Goal: Task Accomplishment & Management: Complete application form

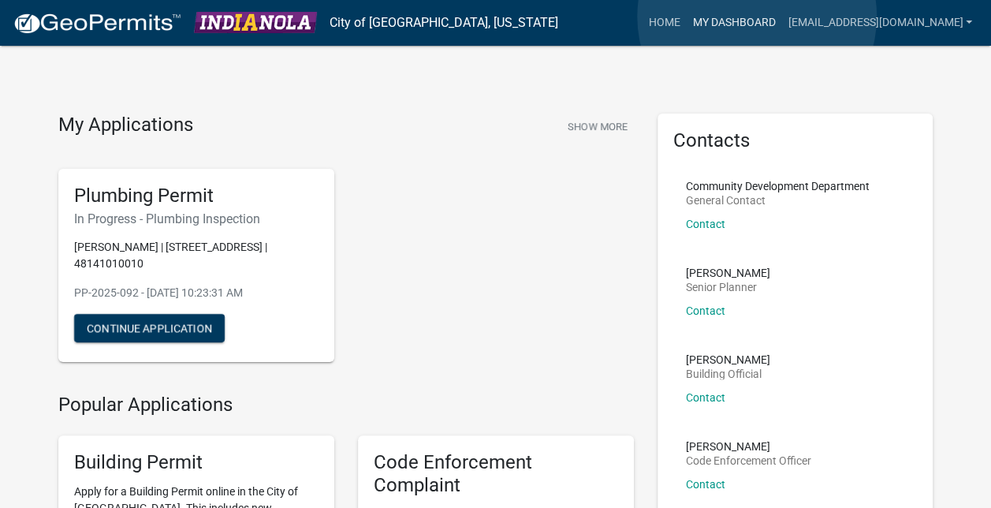
click at [757, 17] on link "My Dashboard" at bounding box center [733, 23] width 95 height 30
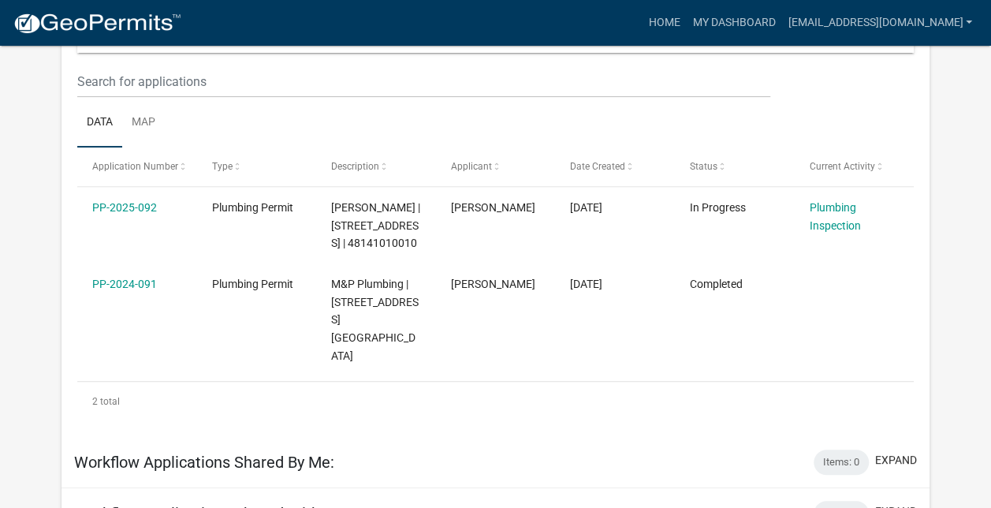
scroll to position [206, 0]
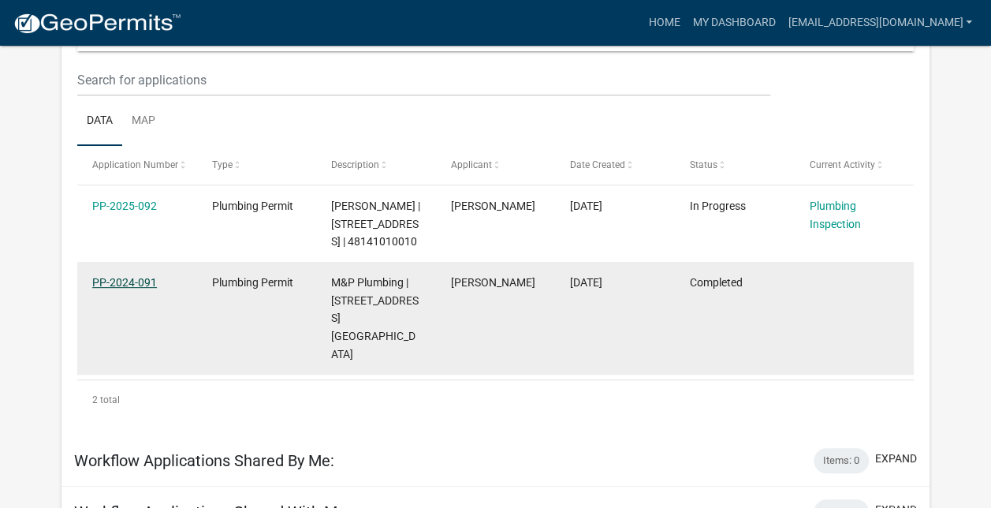
click at [114, 289] on link "PP-2024-091" at bounding box center [124, 282] width 65 height 13
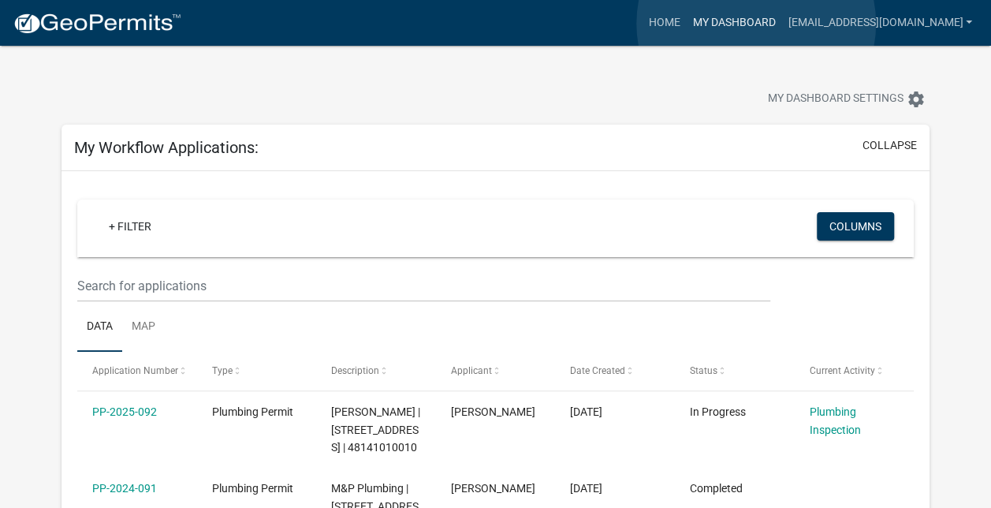
click at [756, 24] on link "My Dashboard" at bounding box center [733, 23] width 95 height 30
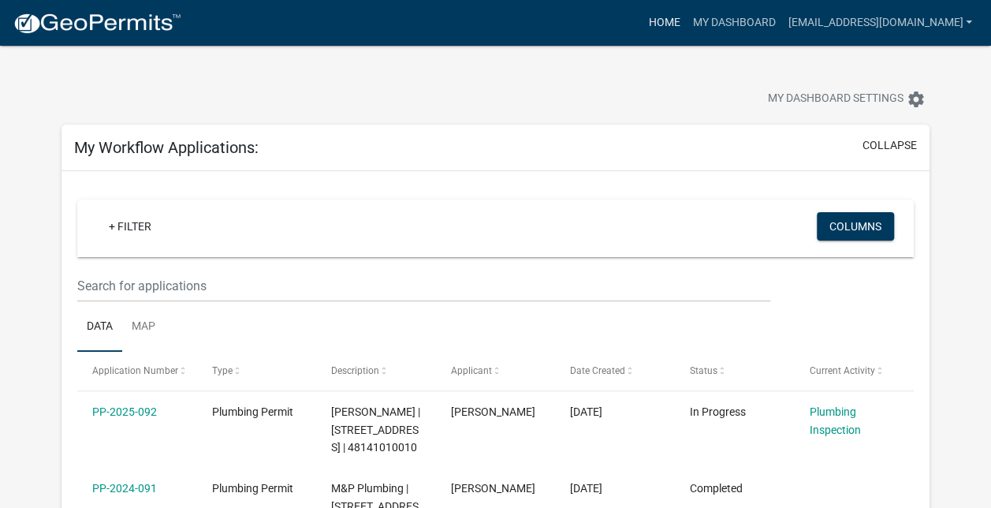
click at [667, 22] on link "Home" at bounding box center [664, 23] width 44 height 30
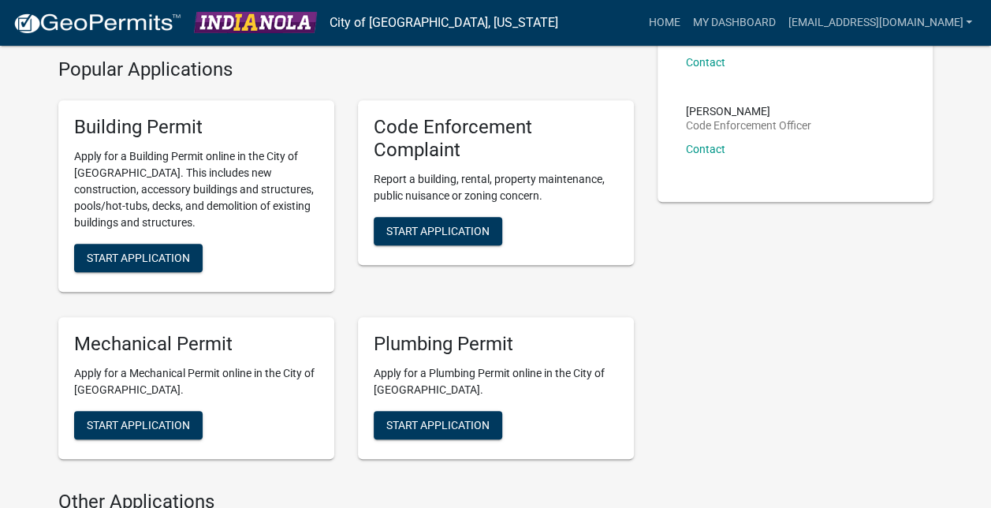
scroll to position [337, 0]
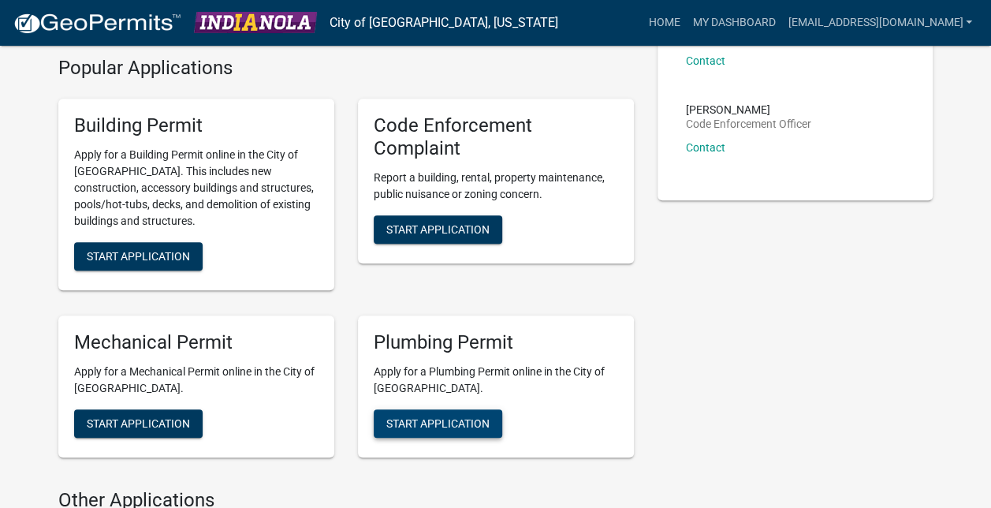
click at [468, 410] on button "Start Application" at bounding box center [438, 423] width 129 height 28
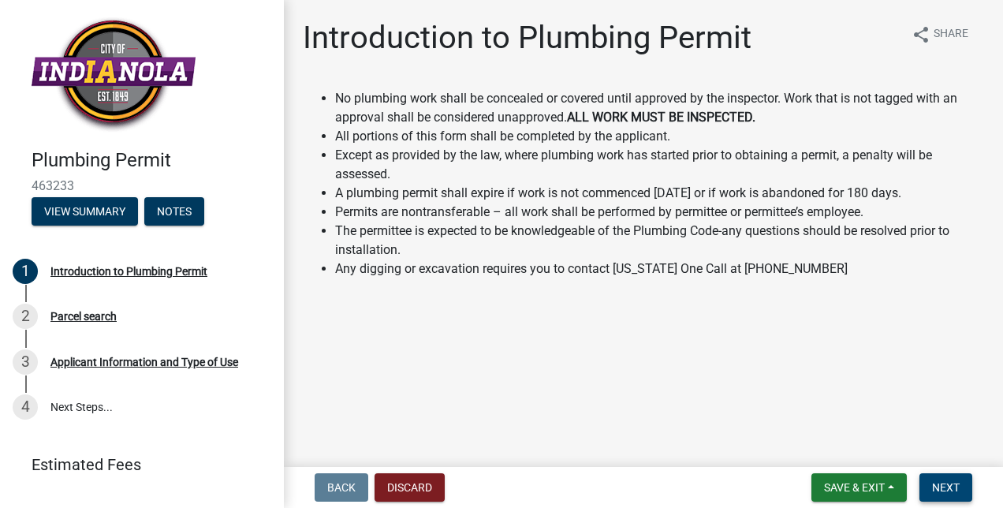
click at [963, 481] on button "Next" at bounding box center [945, 487] width 53 height 28
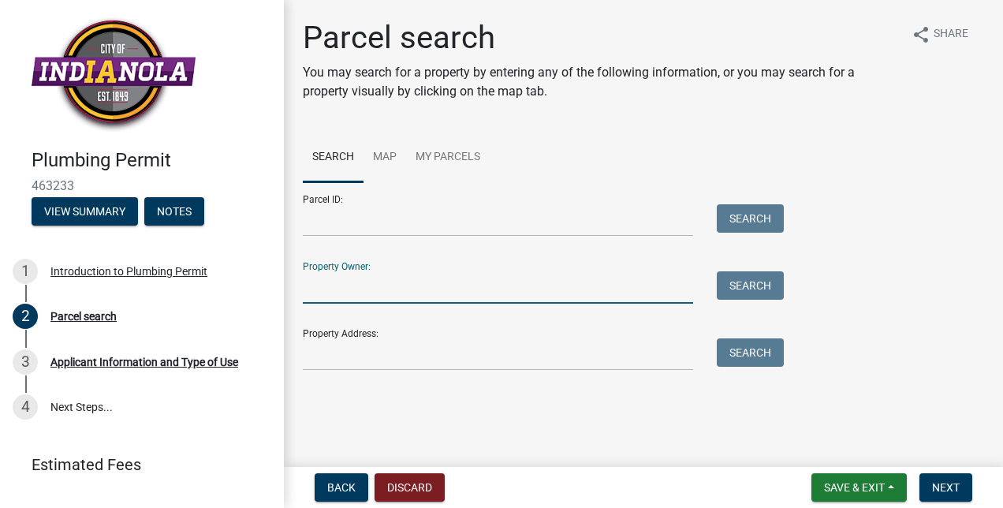
click at [330, 291] on input "Property Owner:" at bounding box center [498, 287] width 390 height 32
type input "[PERSON_NAME] Life"
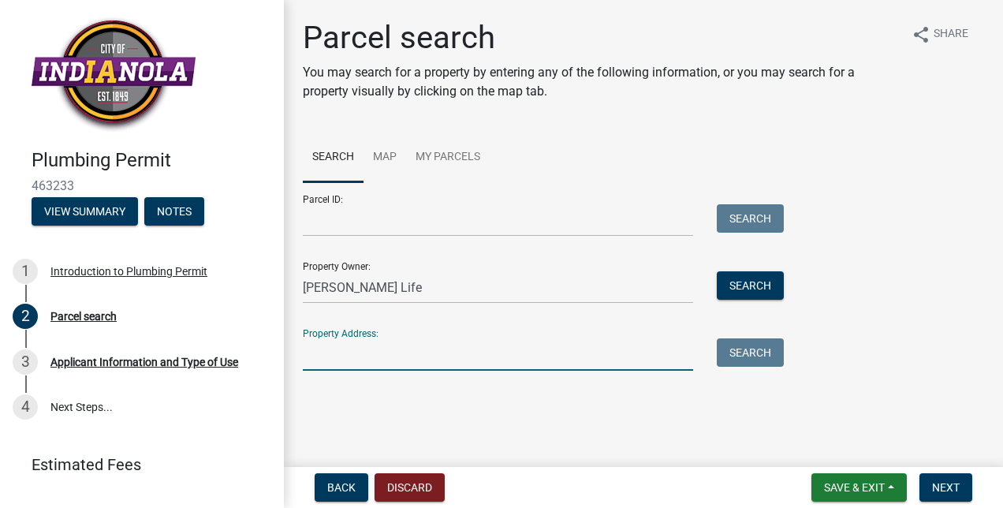
click at [330, 365] on input "Property Address:" at bounding box center [498, 354] width 390 height 32
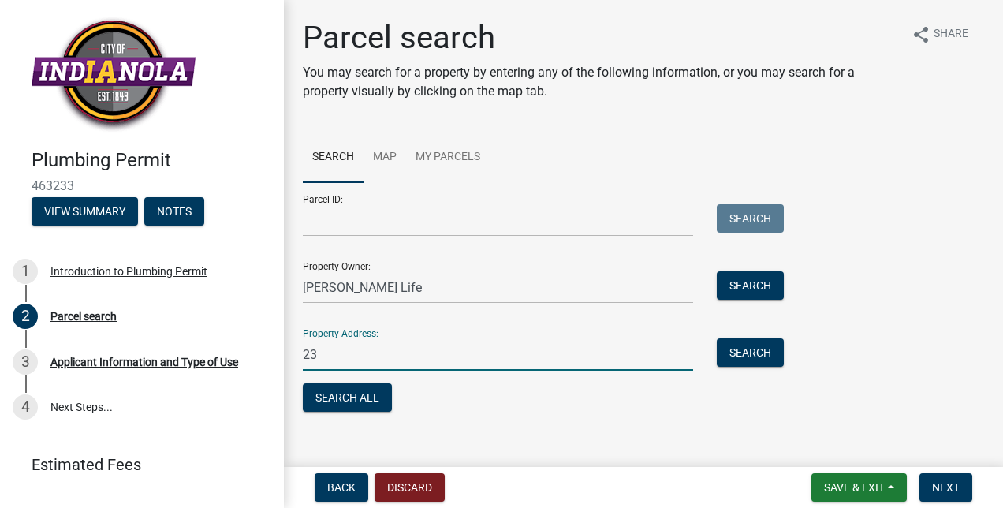
type input "2"
type input "[STREET_ADDRESS]"
click at [751, 353] on button "Search" at bounding box center [750, 352] width 67 height 28
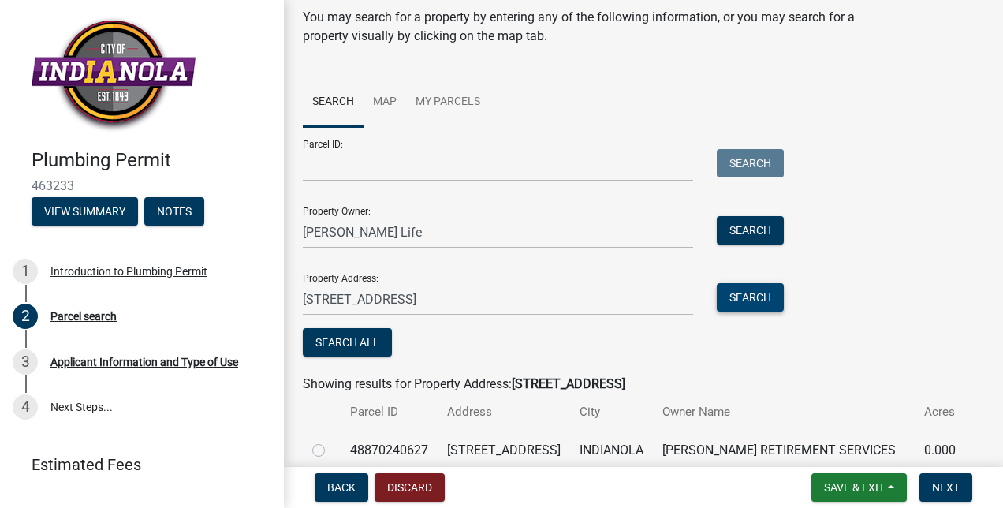
scroll to position [125, 0]
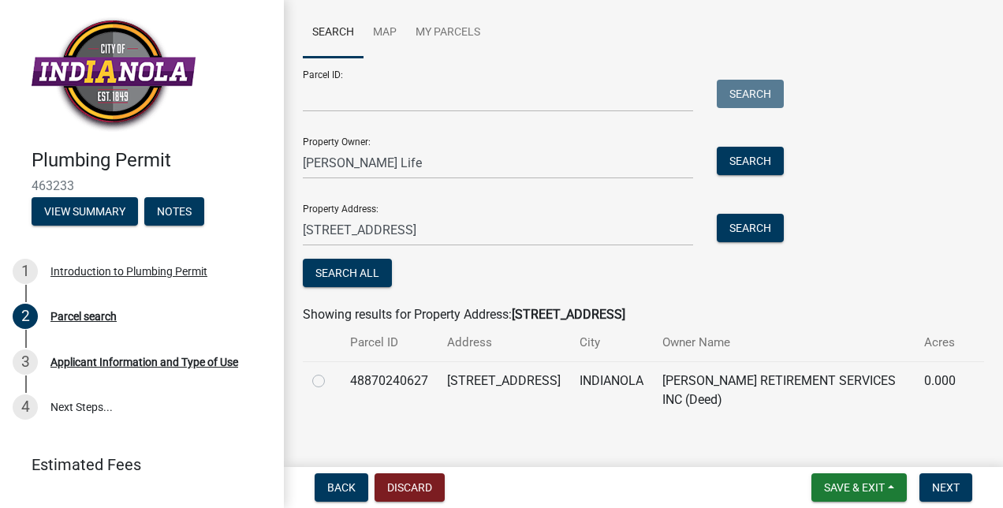
click at [331, 371] on label at bounding box center [331, 371] width 0 height 0
click at [331, 380] on input "radio" at bounding box center [336, 376] width 10 height 10
radio input "true"
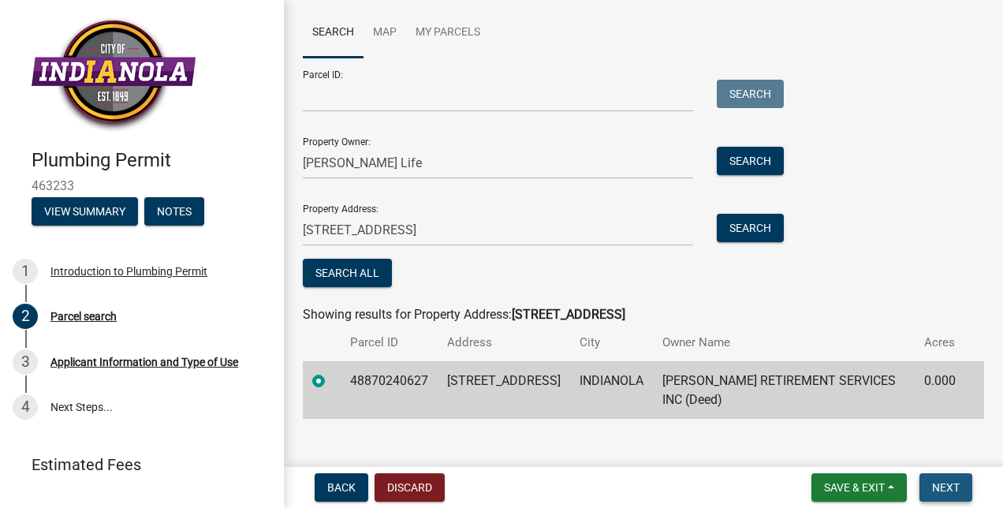
click at [948, 479] on button "Next" at bounding box center [945, 487] width 53 height 28
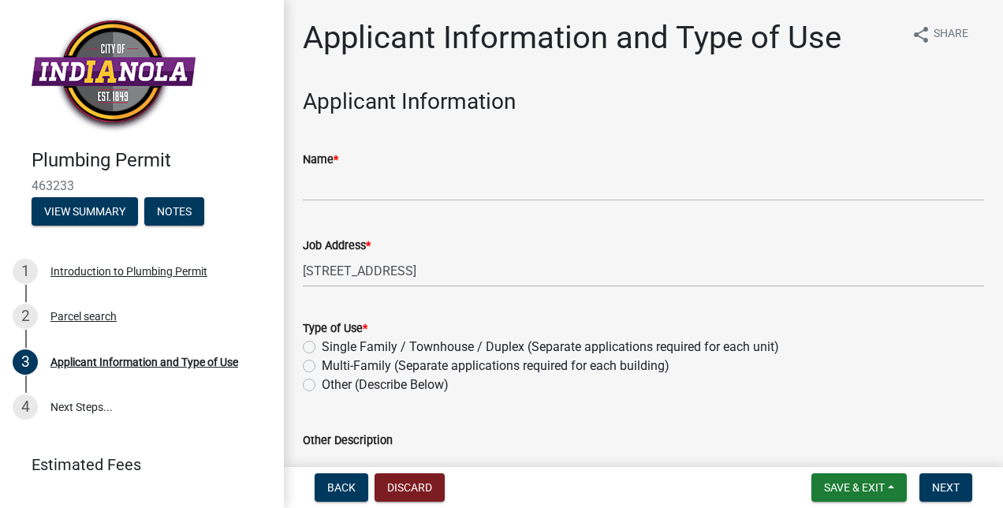
click at [322, 382] on label "Other (Describe Below)" at bounding box center [385, 384] width 127 height 19
click at [322, 382] on input "Other (Describe Below)" at bounding box center [327, 380] width 10 height 10
radio input "true"
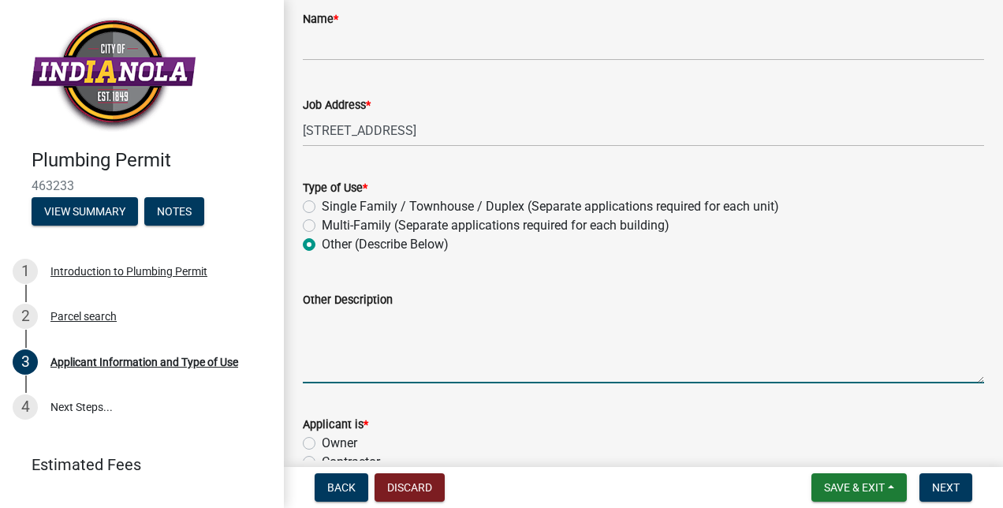
click at [393, 348] on textarea "Other Description" at bounding box center [643, 346] width 681 height 74
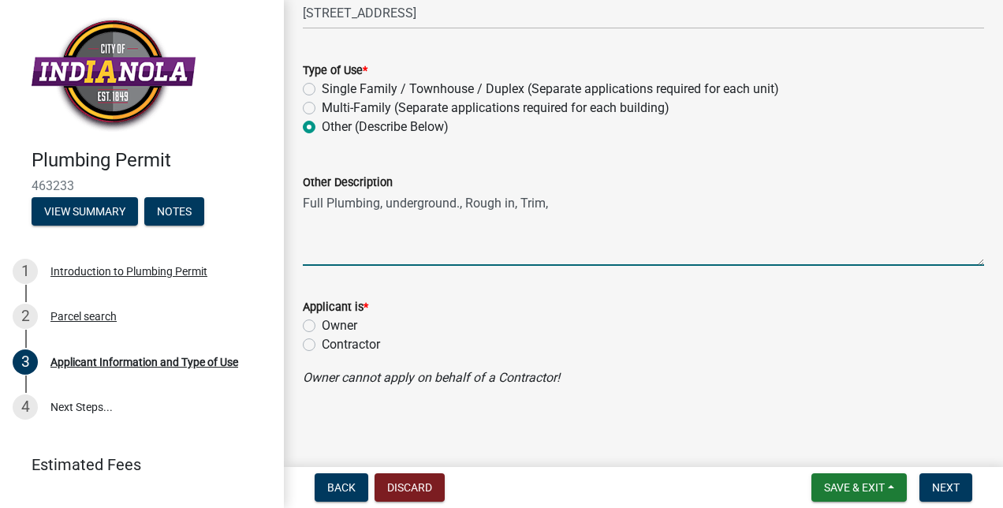
type textarea "Full Plumbing, underground., Rough in, Trim,"
click at [322, 324] on label "Owner" at bounding box center [339, 325] width 35 height 19
click at [322, 324] on input "Owner" at bounding box center [327, 321] width 10 height 10
radio input "true"
click at [309, 337] on div "Contractor" at bounding box center [643, 344] width 681 height 19
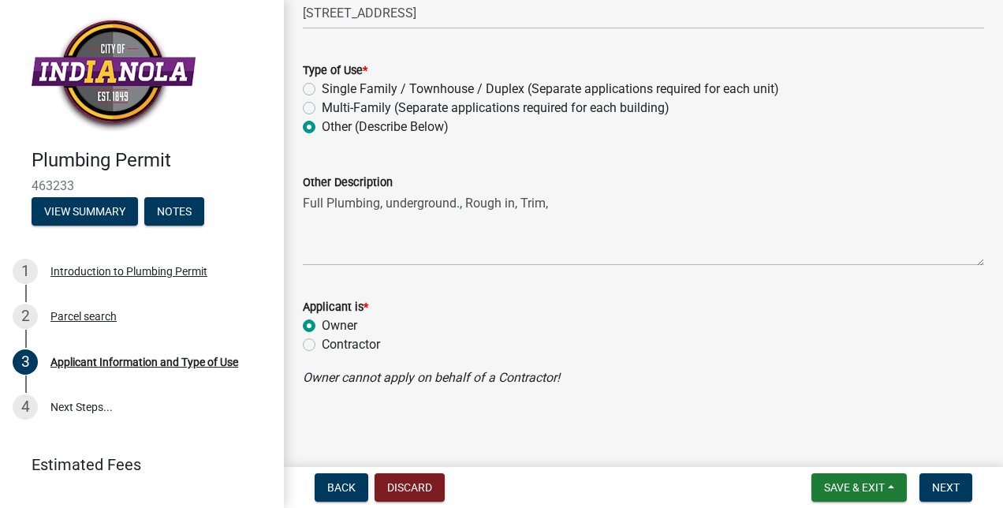
click at [322, 342] on label "Contractor" at bounding box center [351, 344] width 58 height 19
click at [322, 342] on input "Contractor" at bounding box center [327, 340] width 10 height 10
radio input "true"
click at [946, 483] on span "Next" at bounding box center [946, 487] width 28 height 13
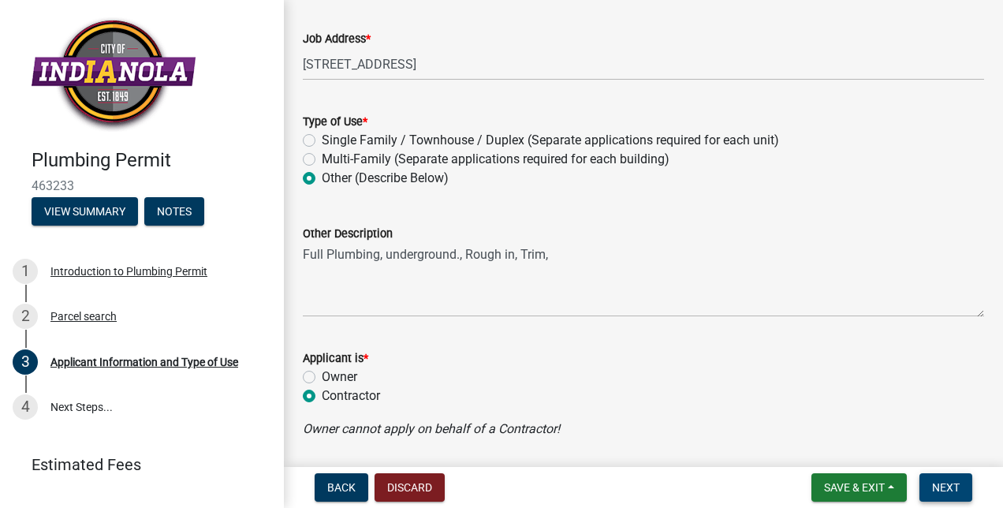
scroll to position [277, 0]
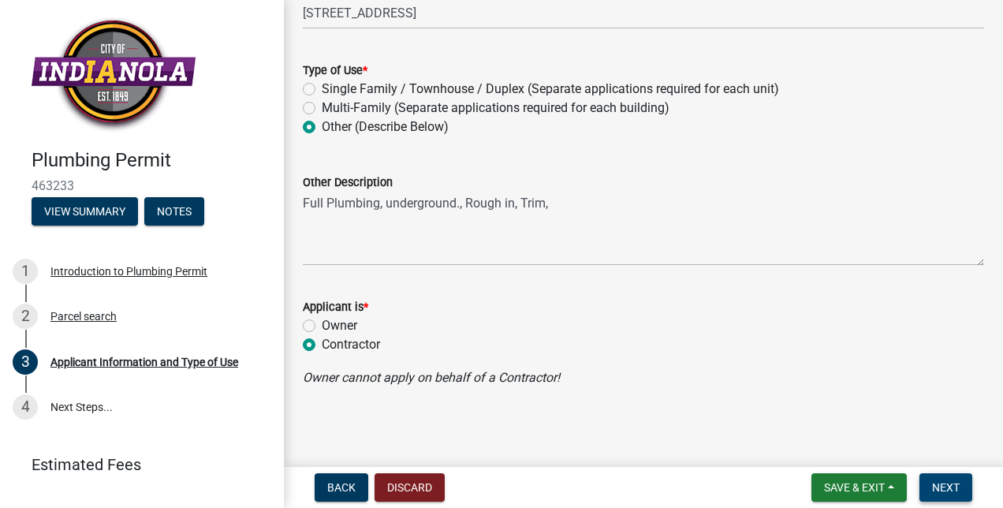
click at [952, 491] on span "Next" at bounding box center [946, 487] width 28 height 13
click at [943, 492] on span "Next" at bounding box center [946, 487] width 28 height 13
click at [919, 468] on nav "Back Discard Save & Exit Save Save & Exit Next" at bounding box center [643, 487] width 719 height 41
click at [927, 483] on button "Next" at bounding box center [945, 487] width 53 height 28
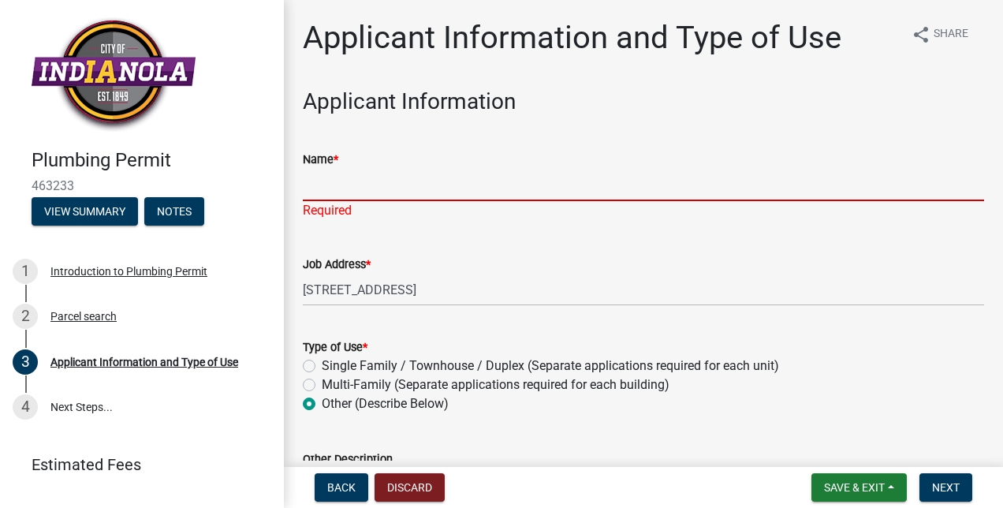
click at [336, 180] on input "Name *" at bounding box center [643, 185] width 681 height 32
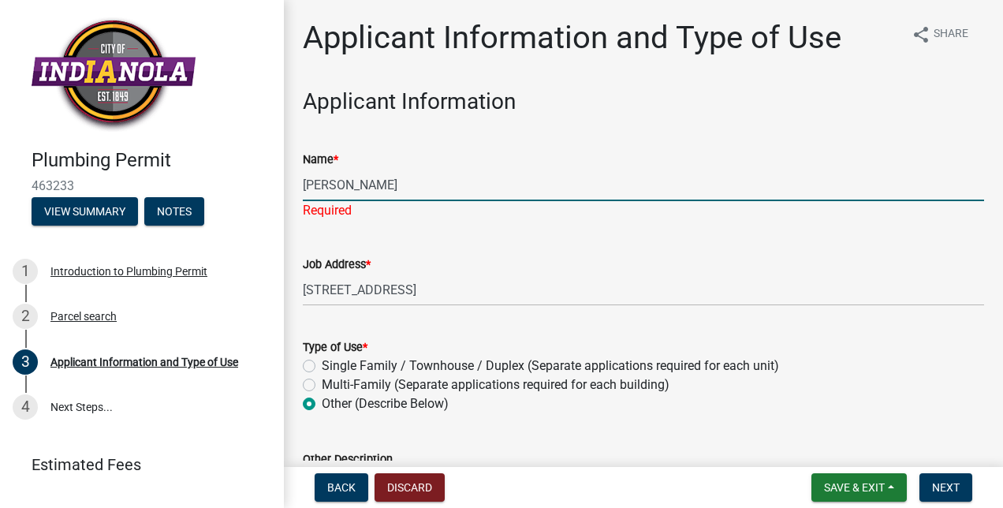
type input "[PERSON_NAME]"
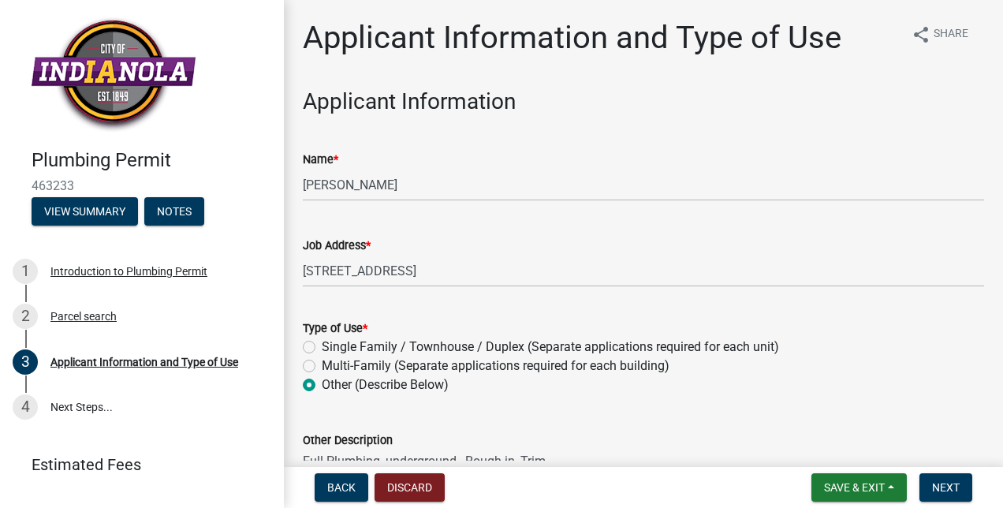
click at [624, 241] on div "Job Address * [STREET_ADDRESS]" at bounding box center [643, 250] width 681 height 73
click at [935, 483] on span "Next" at bounding box center [946, 487] width 28 height 13
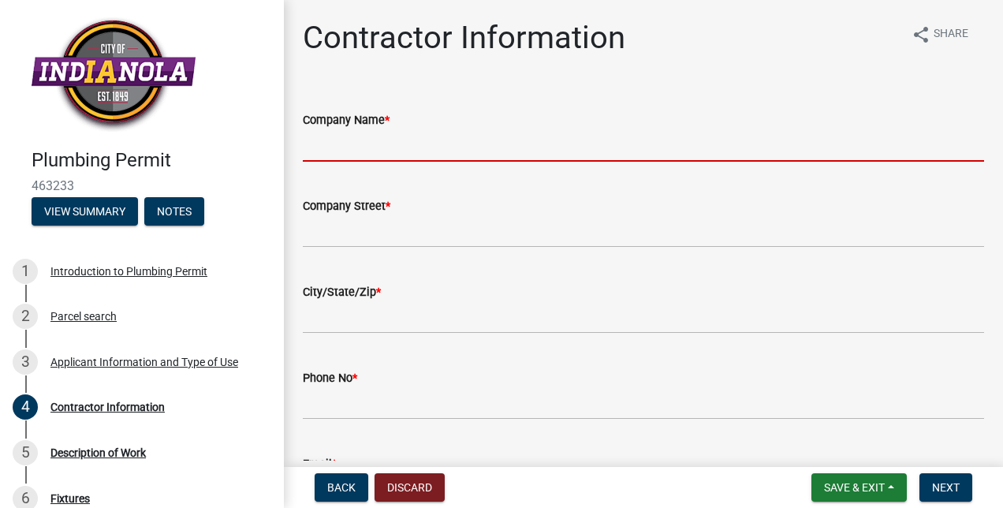
click at [362, 132] on input "Company Name *" at bounding box center [643, 145] width 681 height 32
type input "M&P Plumbing"
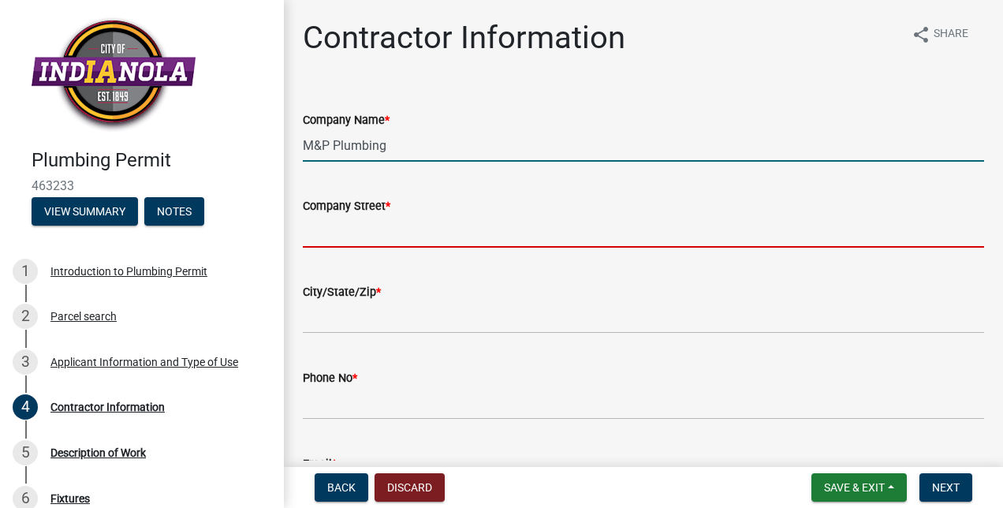
type input "[STREET_ADDRESS][PERSON_NAME]"
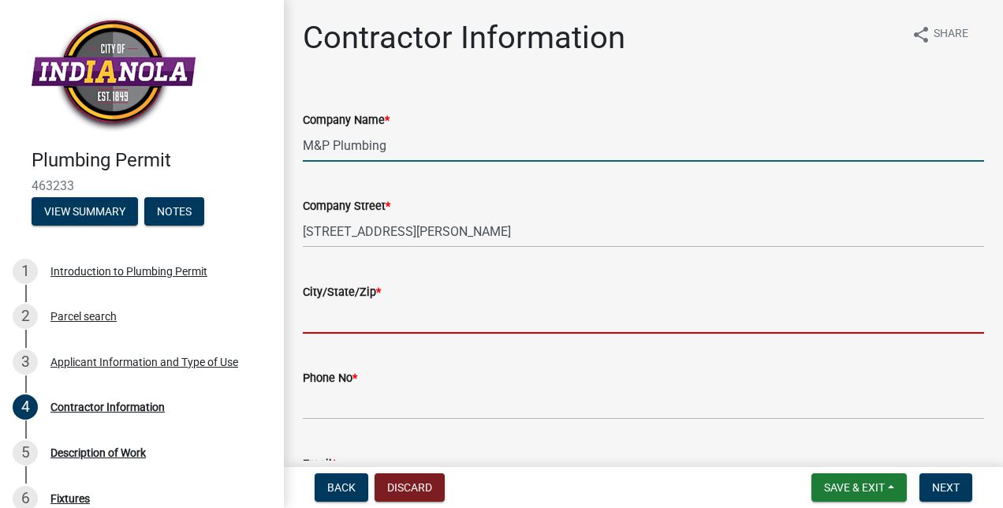
type input "URBANDALE"
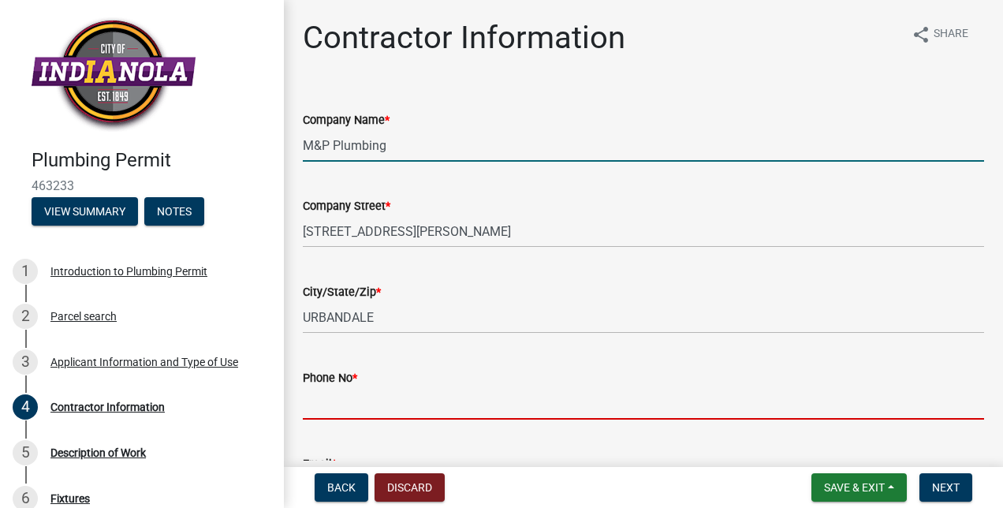
type input "5157771100"
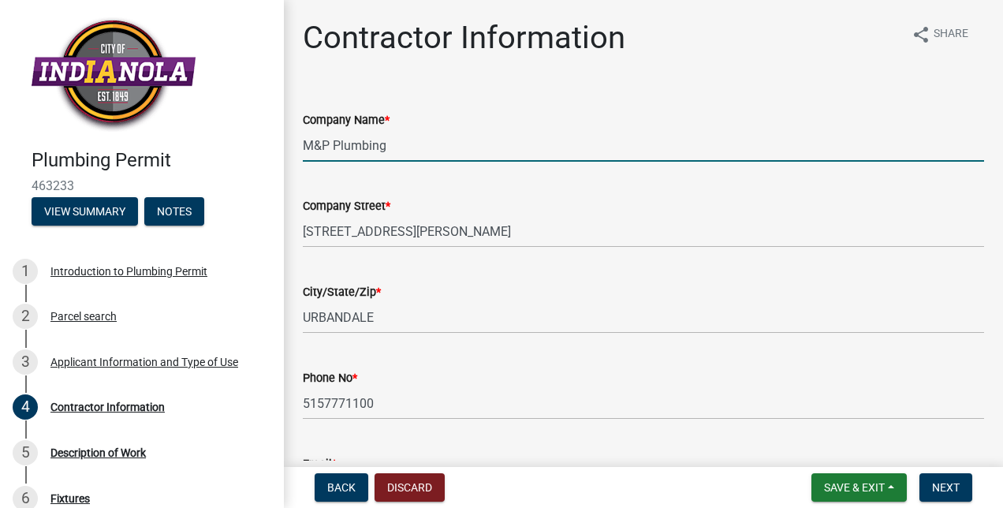
type input "[EMAIL_ADDRESS][DOMAIN_NAME]"
type input "18411"
type input "52706"
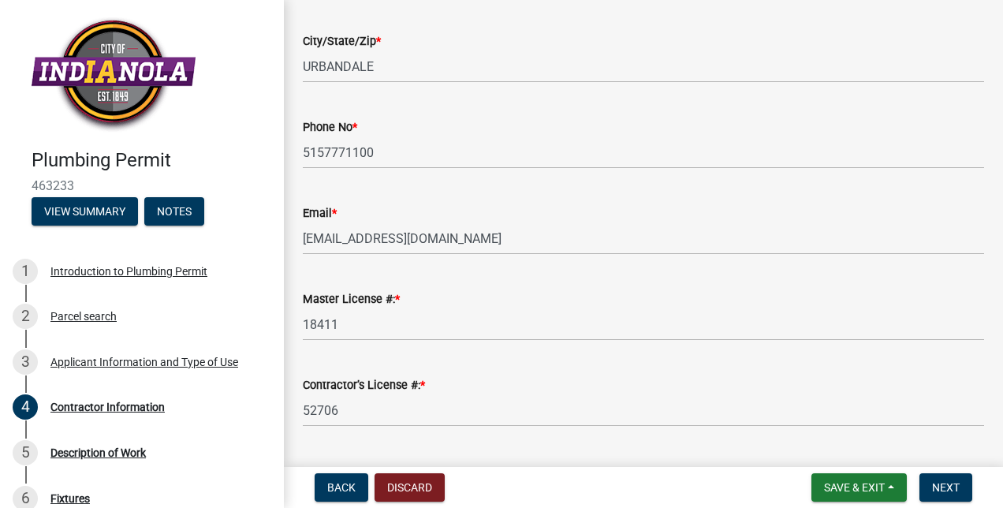
scroll to position [291, 0]
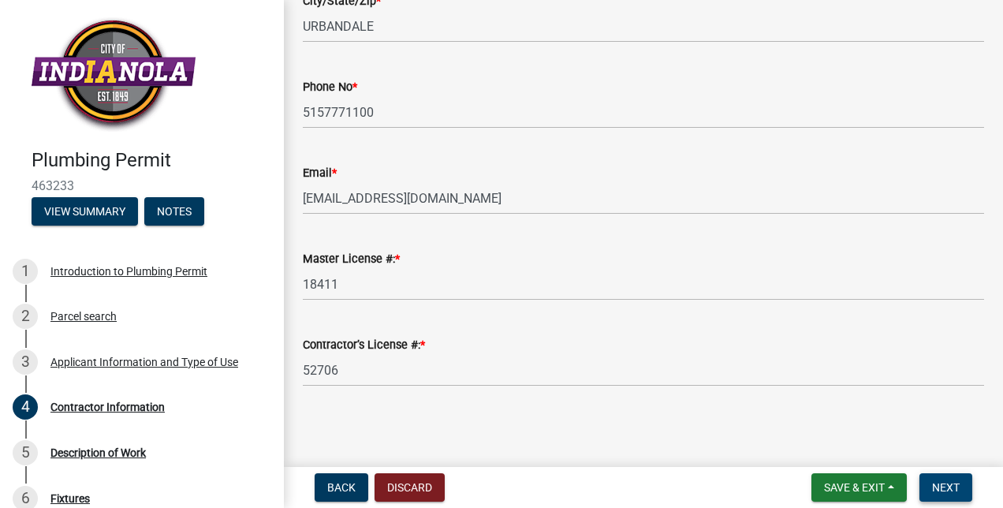
click at [941, 483] on span "Next" at bounding box center [946, 487] width 28 height 13
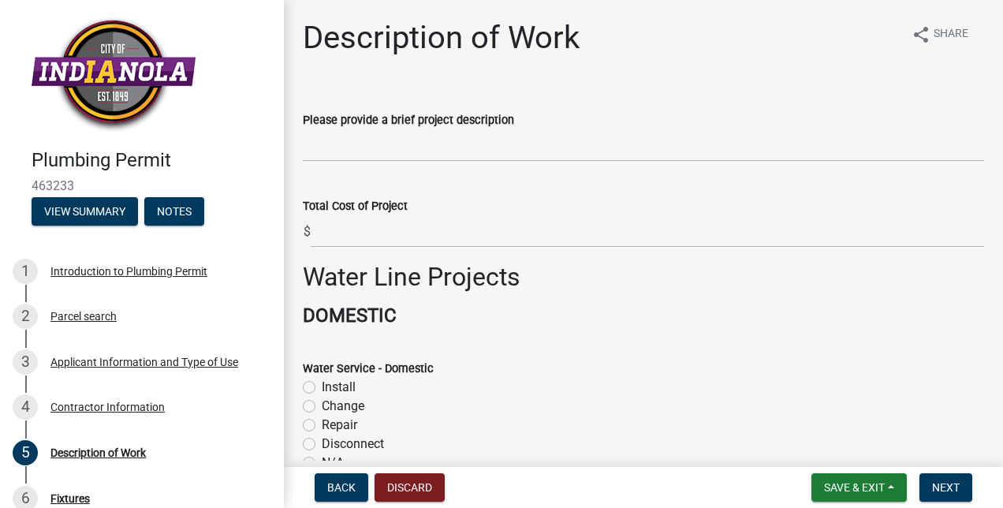
scroll to position [170, 0]
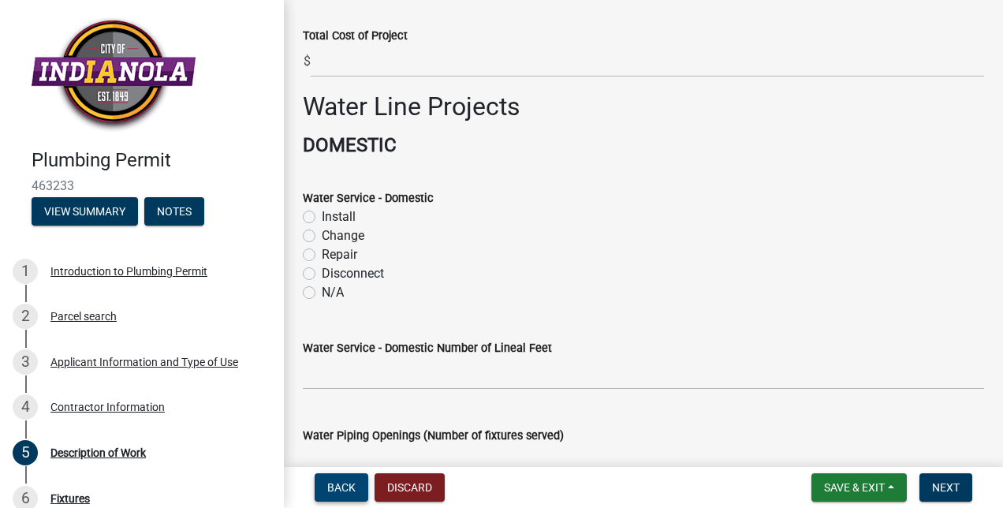
click at [331, 484] on span "Back" at bounding box center [341, 487] width 28 height 13
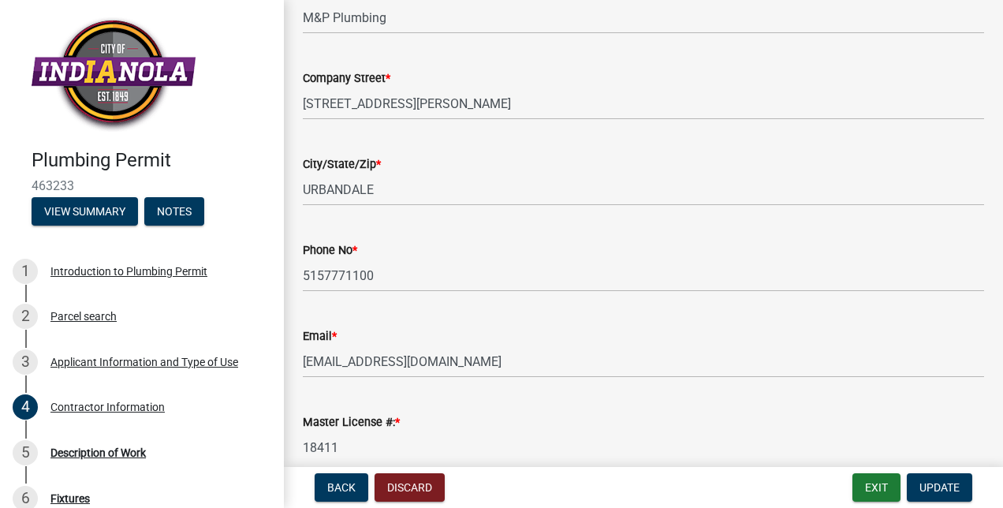
scroll to position [129, 0]
click at [334, 483] on span "Back" at bounding box center [341, 487] width 28 height 13
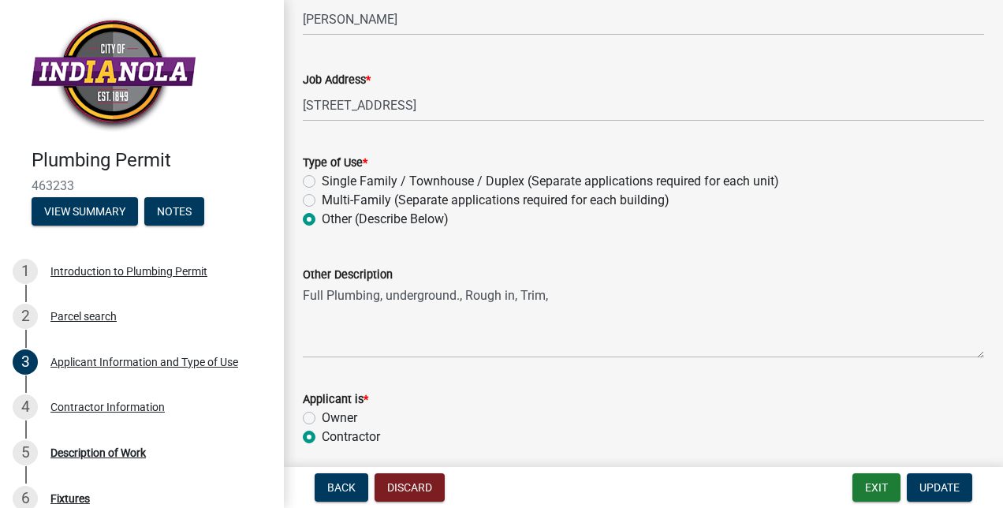
scroll to position [165, 0]
click at [306, 292] on textarea "Full Plumbing, underground., Rough in, Trim," at bounding box center [643, 322] width 681 height 74
click at [345, 296] on textarea "Full Plumbing, underground., Rough in, Trim," at bounding box center [643, 322] width 681 height 74
drag, startPoint x: 588, startPoint y: 283, endPoint x: 527, endPoint y: 285, distance: 61.5
click at [527, 285] on form "Other Description Full Plumbing, underground., Rough in, Trim," at bounding box center [643, 312] width 681 height 93
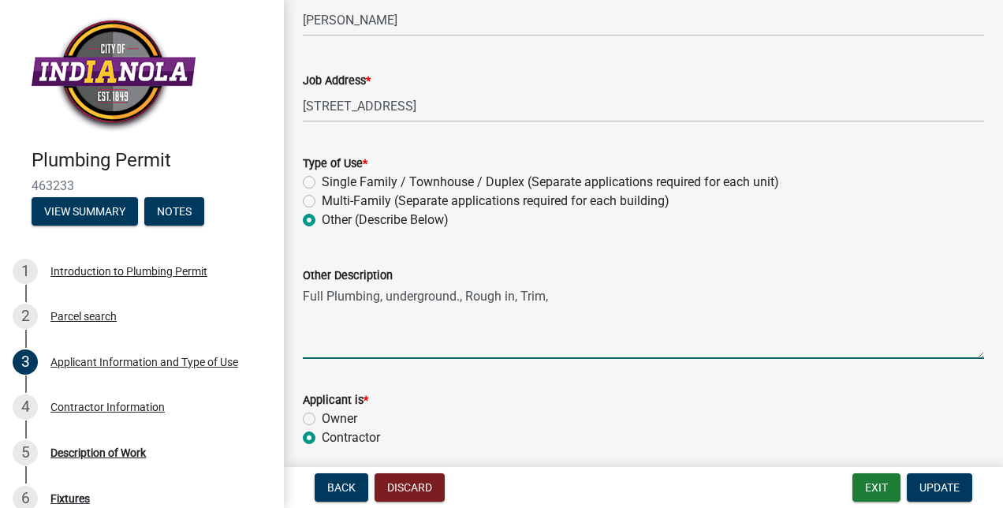
click at [553, 304] on textarea "Full Plumbing, underground., Rough in, Trim," at bounding box center [643, 322] width 681 height 74
click at [360, 290] on textarea "Full Plumbing, underground., Rough in, Trim," at bounding box center [643, 322] width 681 height 74
click at [319, 291] on textarea "Full Plumbing, underground., Rough in, Trim," at bounding box center [643, 322] width 681 height 74
click at [309, 291] on textarea "Full Plumbing, underground., Rough in, Trim," at bounding box center [643, 322] width 681 height 74
click at [297, 290] on div "Other Description Full Plumbing, underground., Rough in, Trim," at bounding box center [643, 301] width 705 height 115
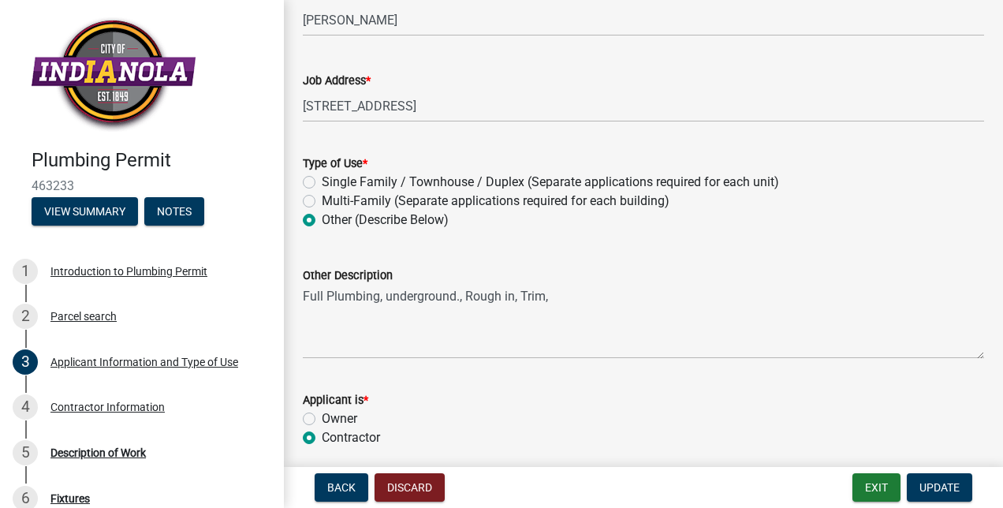
click at [301, 293] on div "Other Description Full Plumbing, underground., Rough in, Trim," at bounding box center [643, 301] width 705 height 115
click at [308, 295] on textarea "Full Plumbing, underground., Rough in, Trim," at bounding box center [643, 322] width 681 height 74
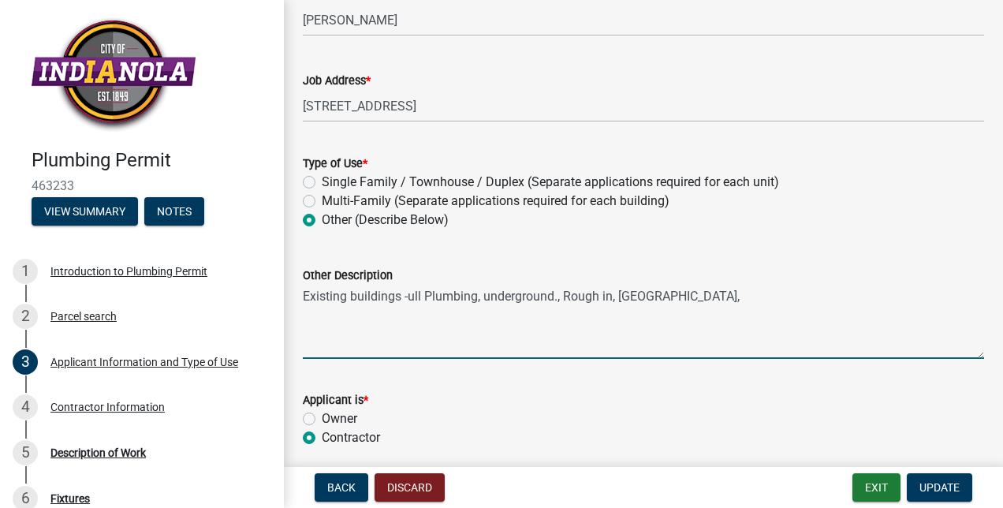
drag, startPoint x: 663, startPoint y: 295, endPoint x: 409, endPoint y: 296, distance: 253.9
click at [409, 296] on textarea "Existing buildings -ull Plumbing, underground., Rough in, [GEOGRAPHIC_DATA]," at bounding box center [643, 322] width 681 height 74
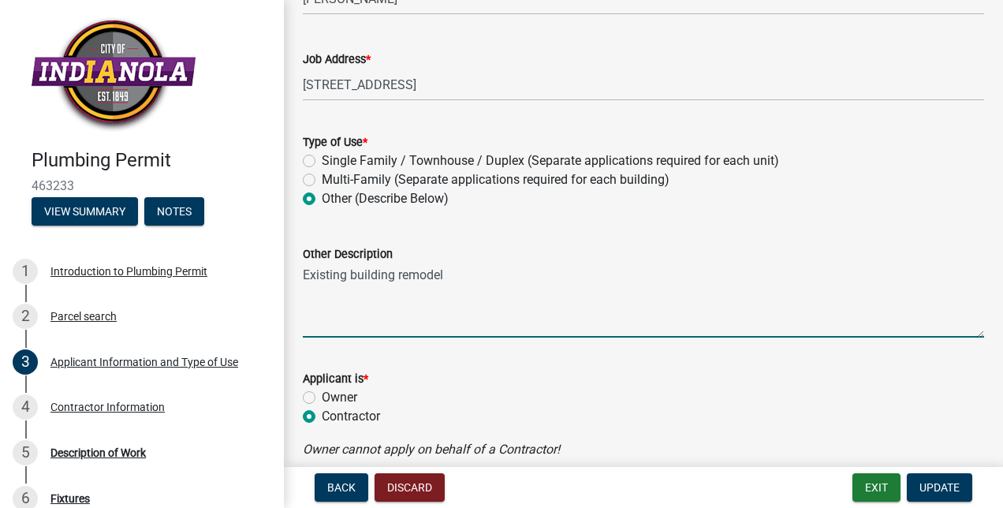
scroll to position [192, 0]
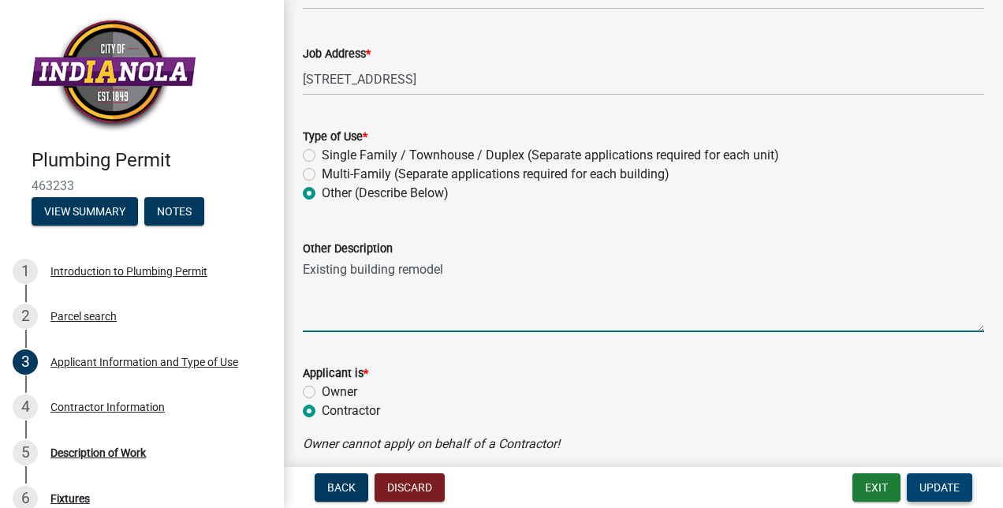
type textarea "Existing building remodel"
click at [941, 490] on span "Update" at bounding box center [939, 487] width 40 height 13
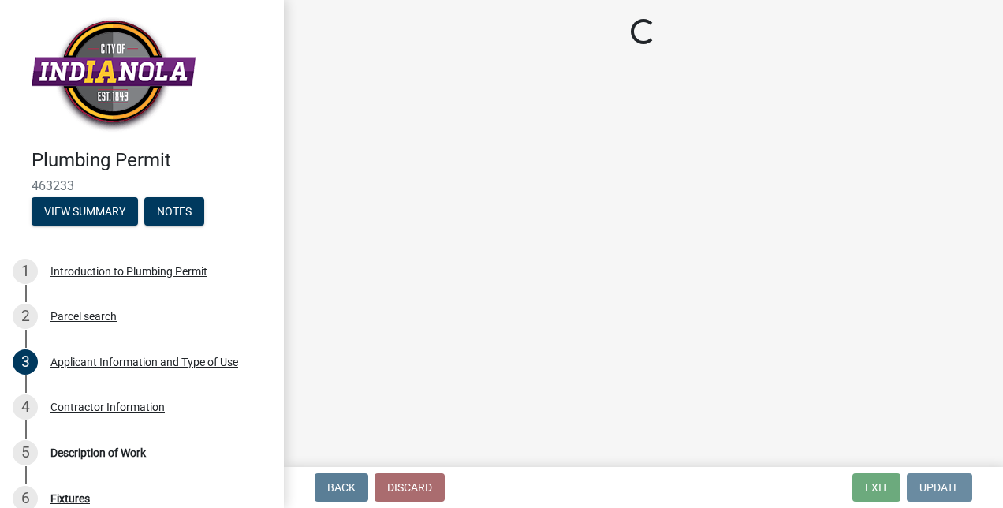
scroll to position [0, 0]
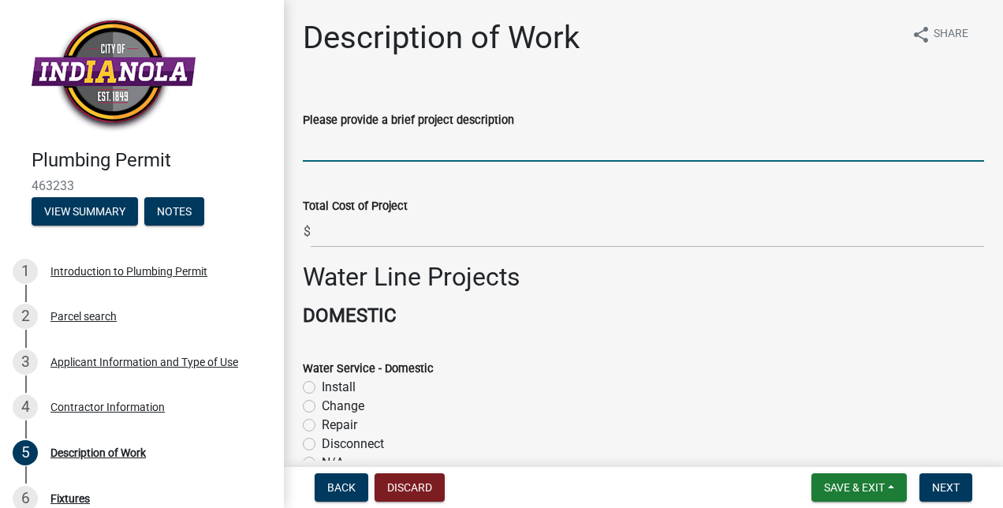
click at [482, 142] on input "Please provide a brief project description" at bounding box center [643, 145] width 681 height 32
type input "Remodel of plumbing on existing project"
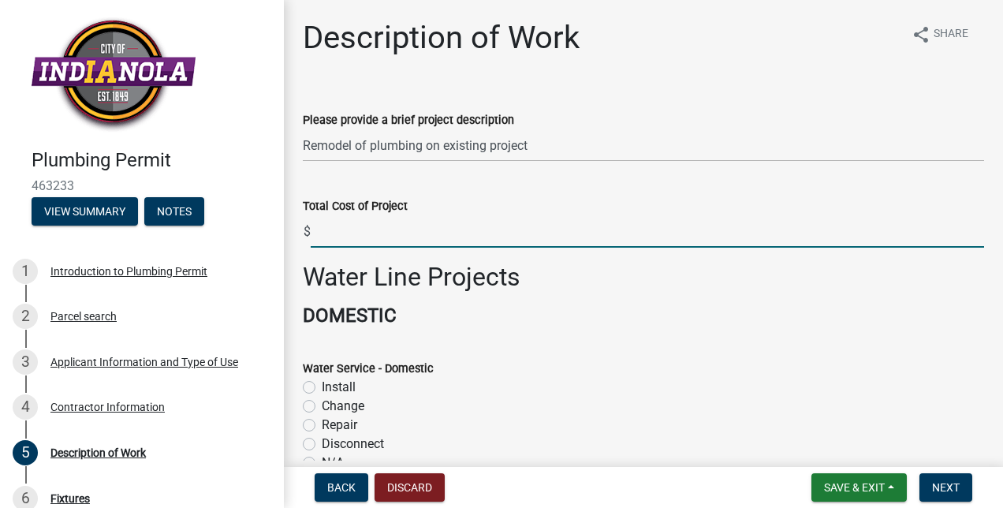
click at [357, 221] on input "text" at bounding box center [647, 231] width 673 height 32
click at [325, 233] on input "1429051.00" at bounding box center [647, 231] width 673 height 32
click at [319, 231] on input "1429051.00" at bounding box center [647, 231] width 673 height 32
click at [341, 229] on input "1429051.00" at bounding box center [647, 231] width 673 height 32
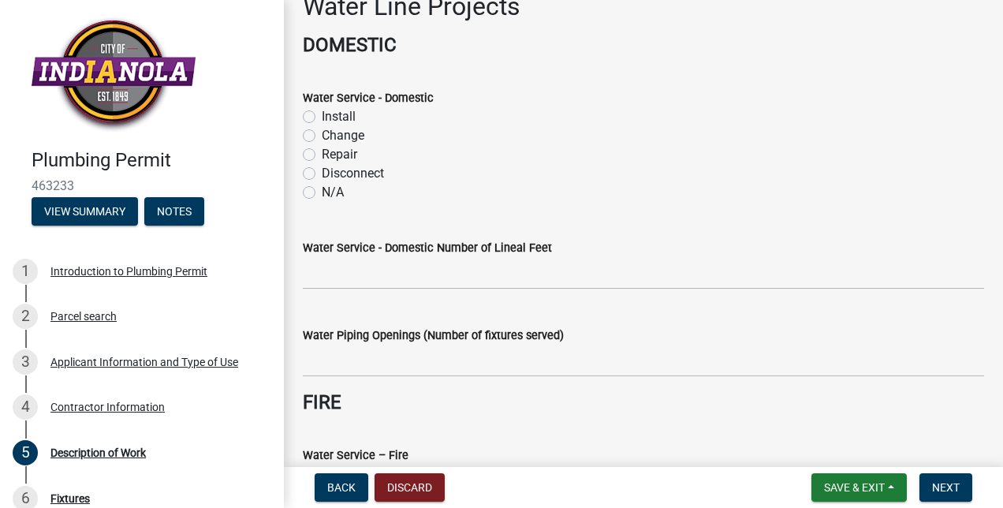
scroll to position [268, 0]
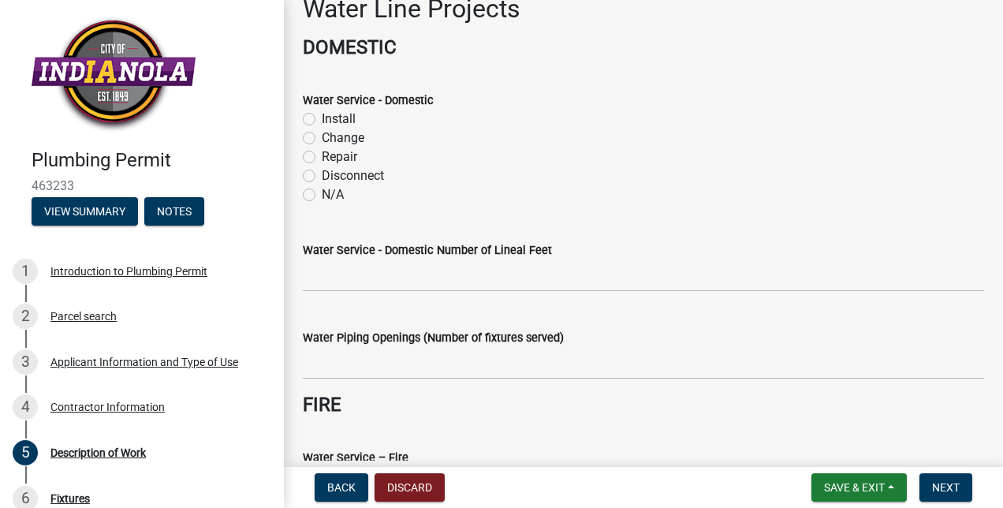
type input "1429051"
click at [322, 199] on label "N/A" at bounding box center [333, 194] width 22 height 19
click at [322, 196] on input "N/A" at bounding box center [327, 190] width 10 height 10
radio input "true"
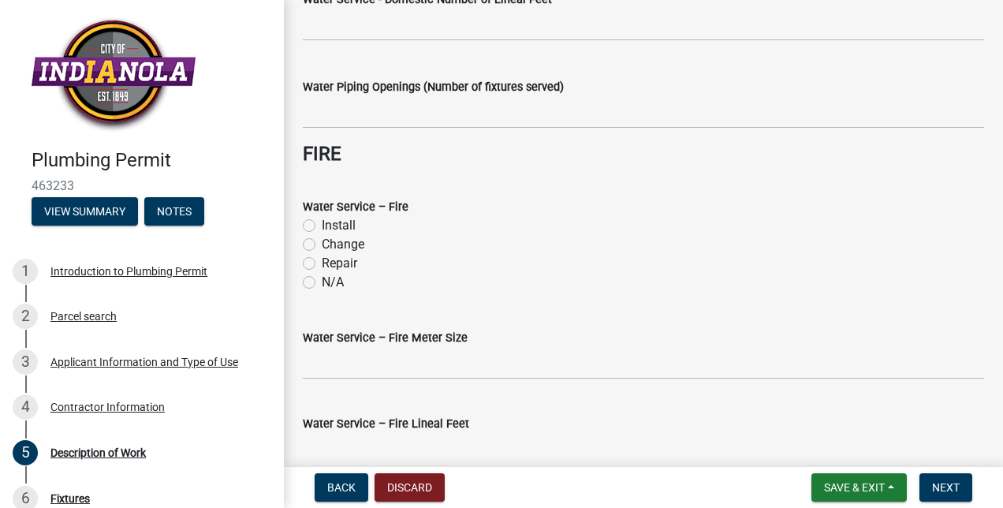
scroll to position [510, 0]
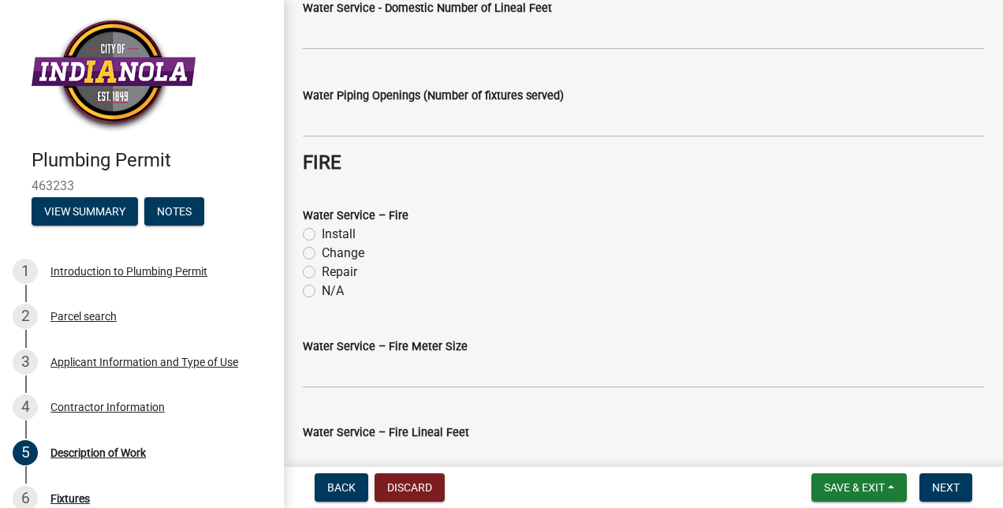
click at [322, 288] on label "N/A" at bounding box center [333, 290] width 22 height 19
click at [322, 288] on input "N/A" at bounding box center [327, 286] width 10 height 10
radio input "true"
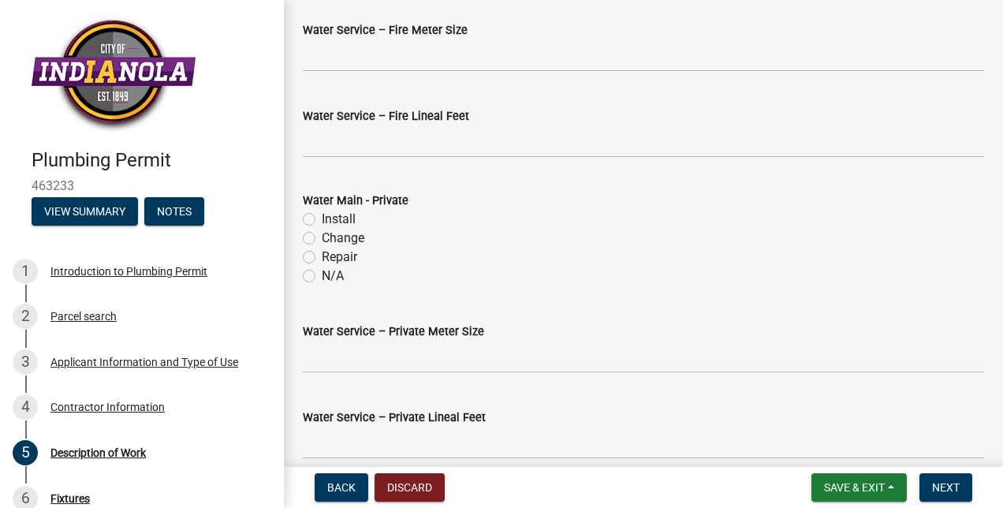
scroll to position [904, 0]
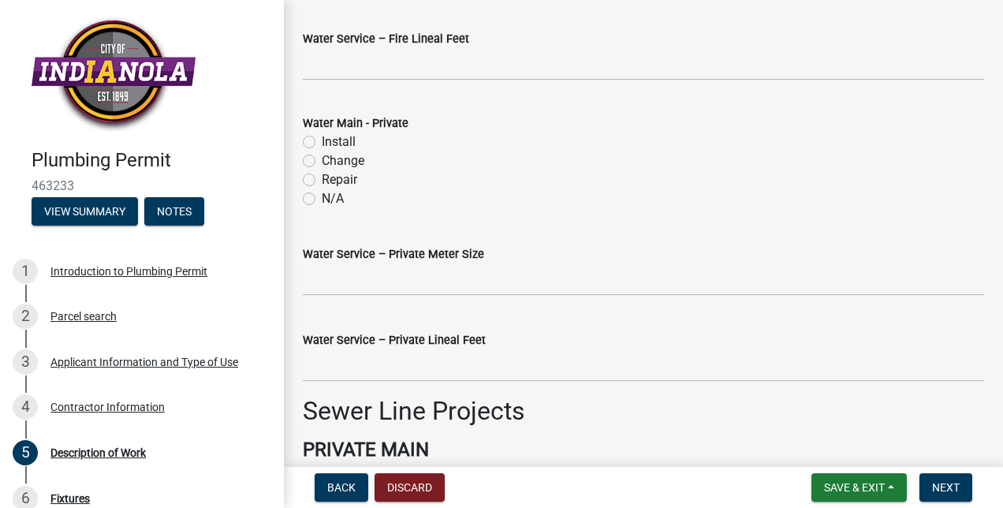
click at [322, 197] on label "N/A" at bounding box center [333, 198] width 22 height 19
click at [322, 197] on input "N/A" at bounding box center [327, 194] width 10 height 10
radio input "true"
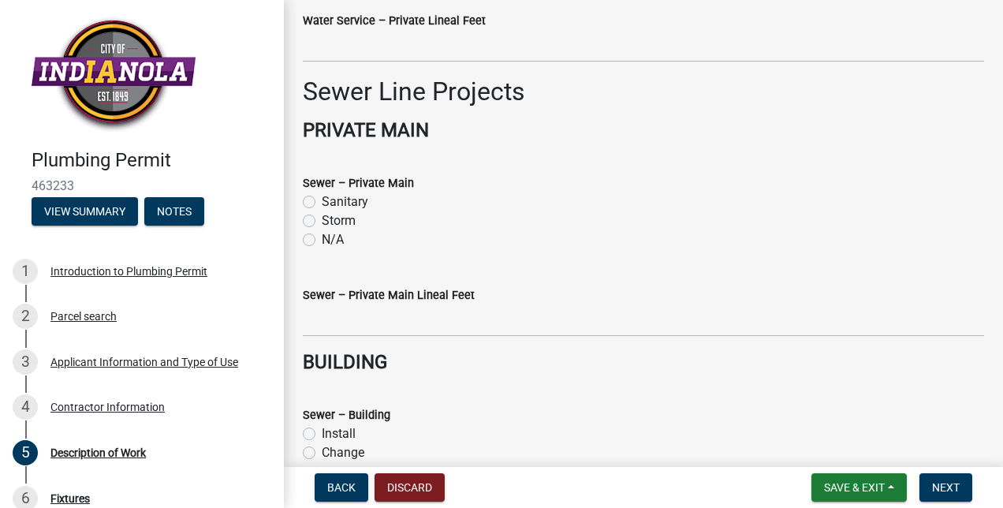
scroll to position [1260, 0]
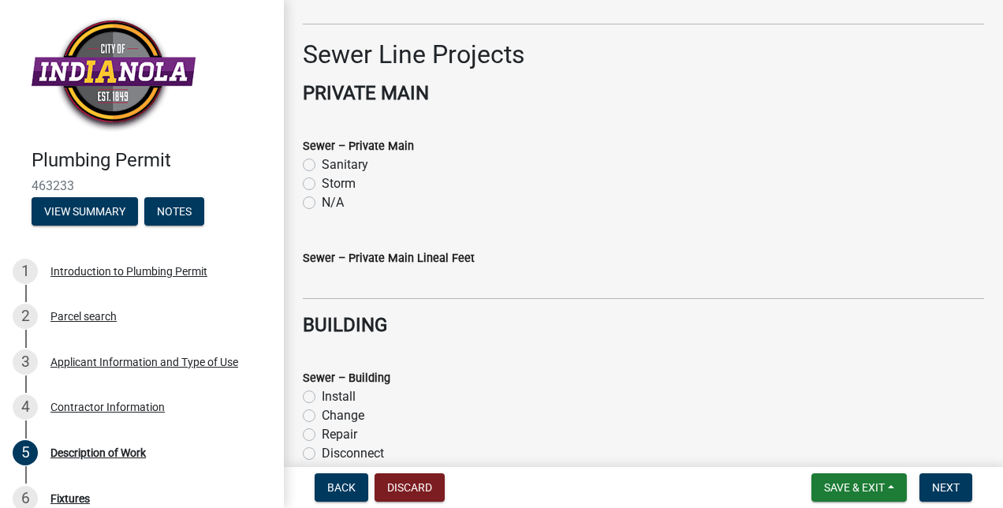
click at [322, 207] on label "N/A" at bounding box center [333, 202] width 22 height 19
click at [322, 203] on input "N/A" at bounding box center [327, 198] width 10 height 10
radio input "true"
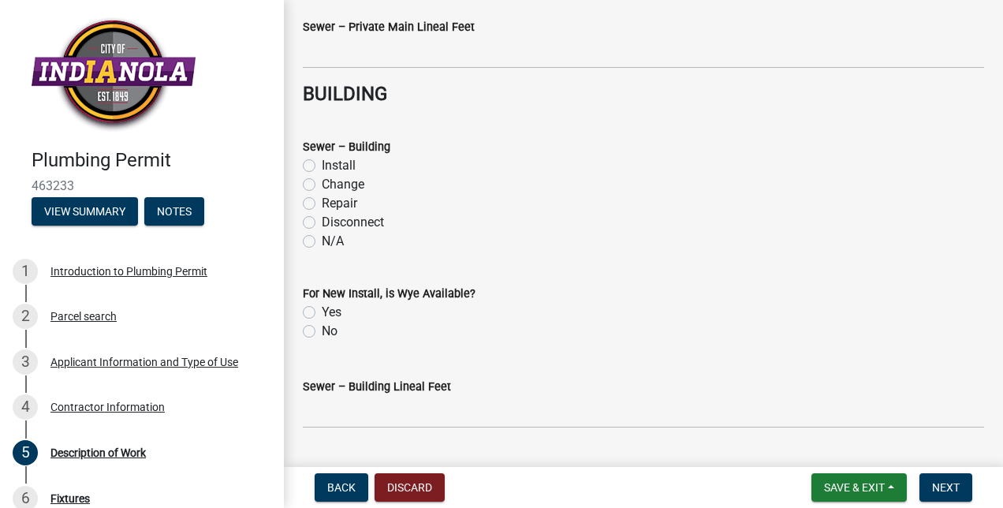
scroll to position [1494, 0]
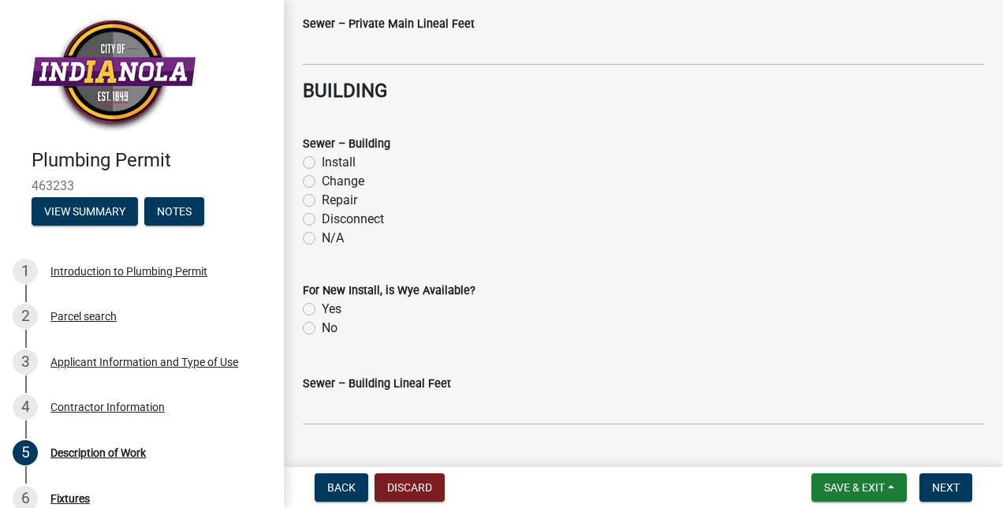
click at [322, 233] on label "N/A" at bounding box center [333, 238] width 22 height 19
click at [322, 233] on input "N/A" at bounding box center [327, 234] width 10 height 10
radio input "true"
click at [322, 328] on label "No" at bounding box center [330, 328] width 16 height 19
click at [322, 328] on input "No" at bounding box center [327, 324] width 10 height 10
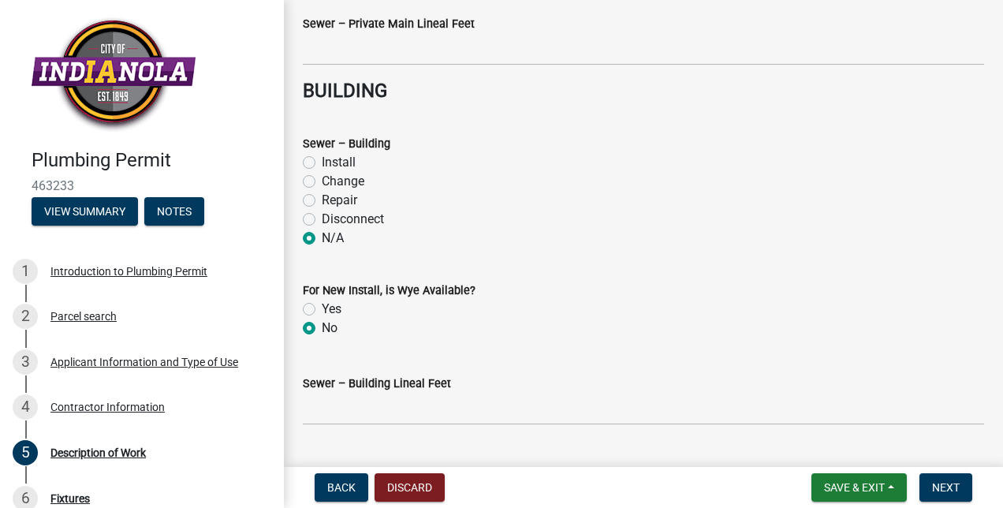
radio input "true"
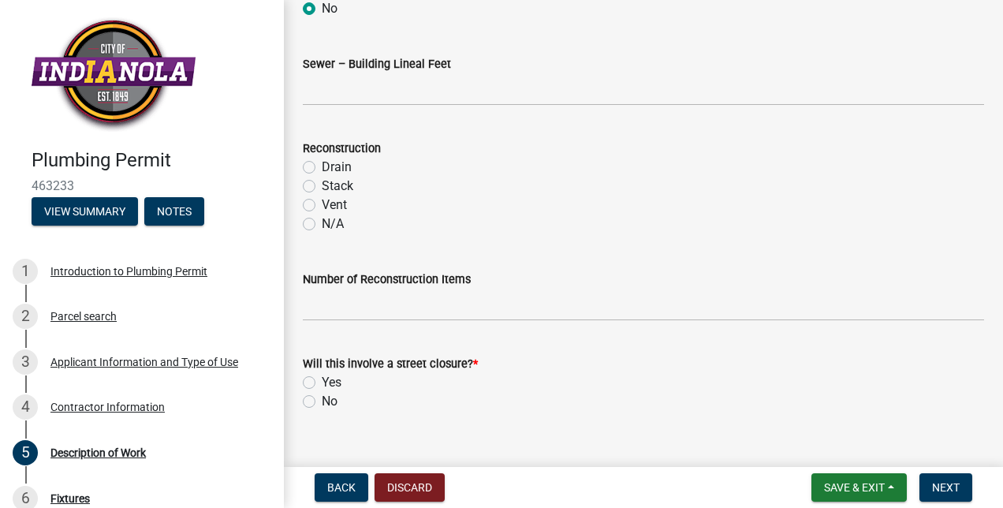
scroll to position [1825, 0]
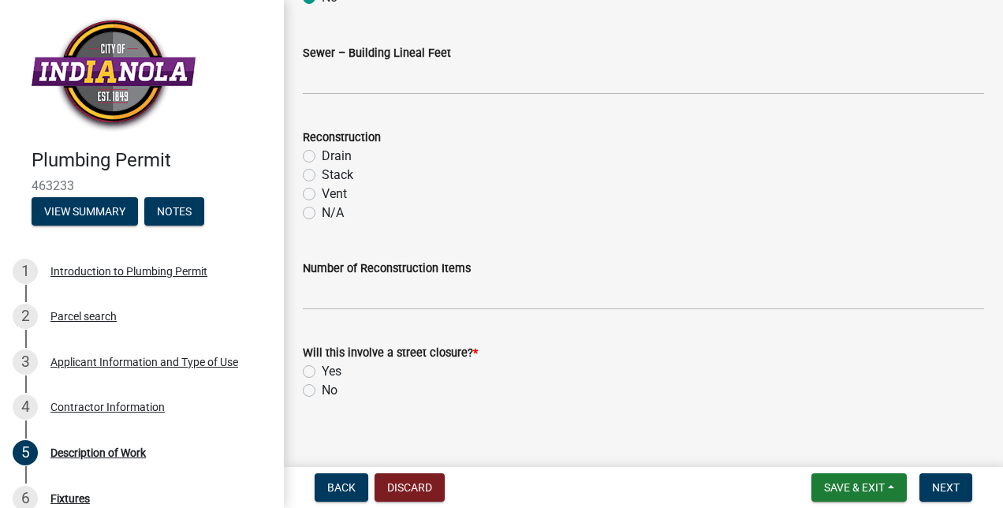
click at [315, 388] on div "No" at bounding box center [643, 390] width 681 height 19
click at [322, 387] on label "No" at bounding box center [330, 390] width 16 height 19
click at [322, 387] on input "No" at bounding box center [327, 386] width 10 height 10
radio input "true"
click at [322, 209] on label "N/A" at bounding box center [333, 212] width 22 height 19
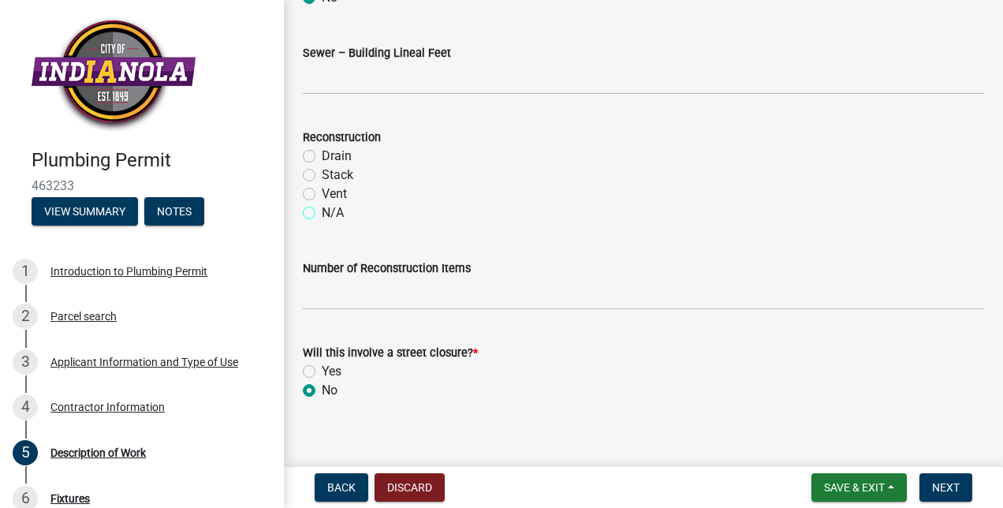
click at [322, 209] on input "N/A" at bounding box center [327, 208] width 10 height 10
radio input "true"
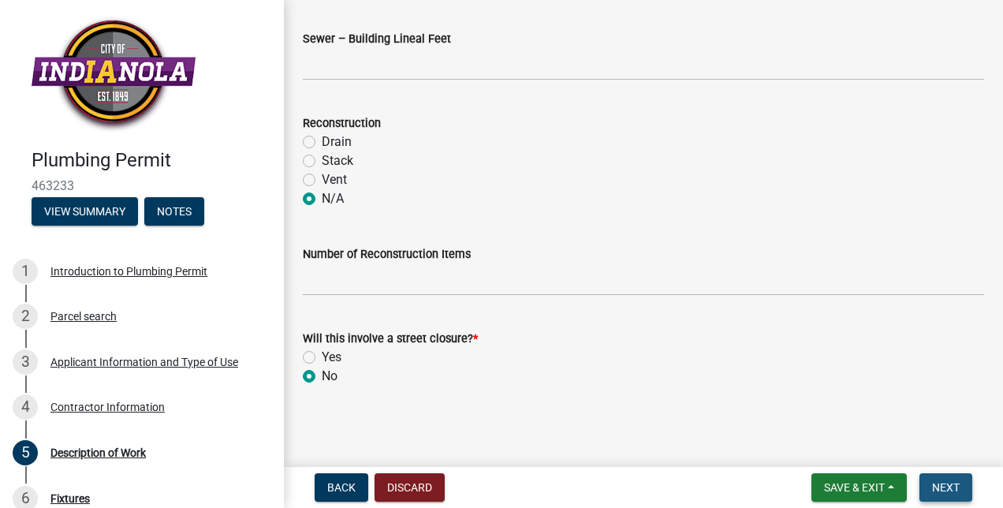
click at [938, 483] on span "Next" at bounding box center [946, 487] width 28 height 13
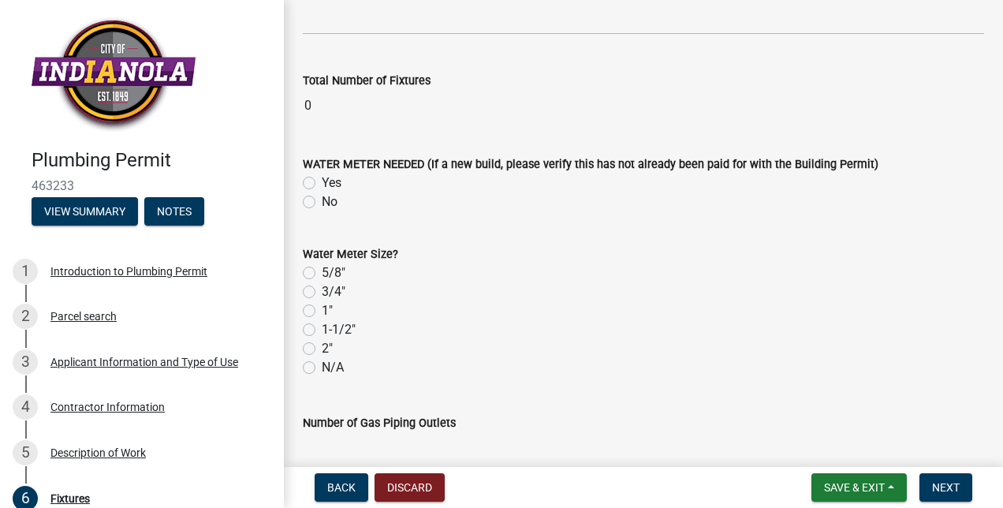
scroll to position [2517, 0]
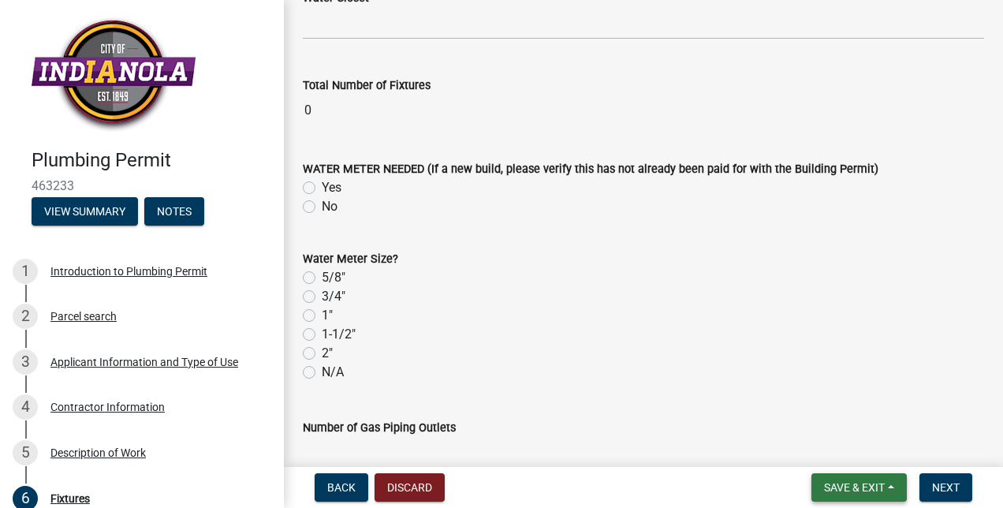
click at [853, 484] on span "Save & Exit" at bounding box center [854, 487] width 61 height 13
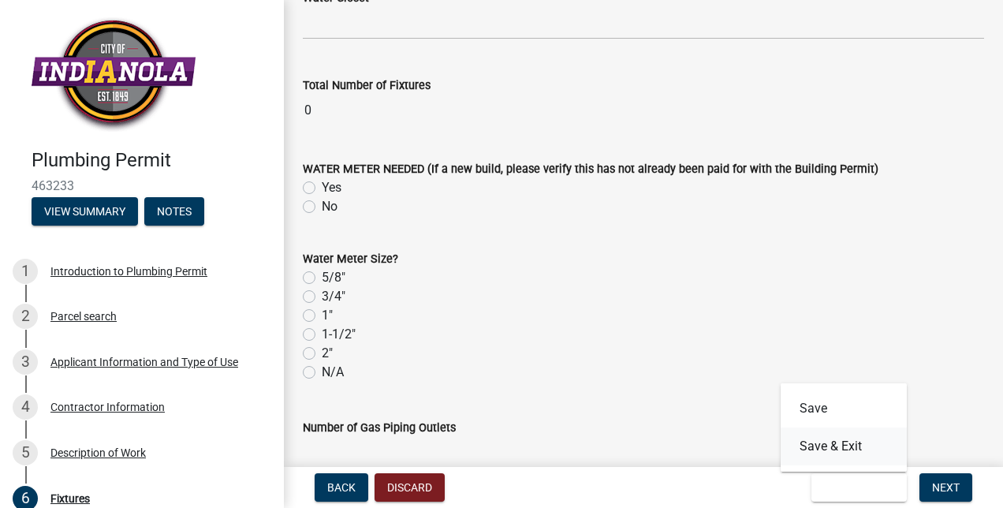
click at [834, 443] on button "Save & Exit" at bounding box center [844, 446] width 126 height 38
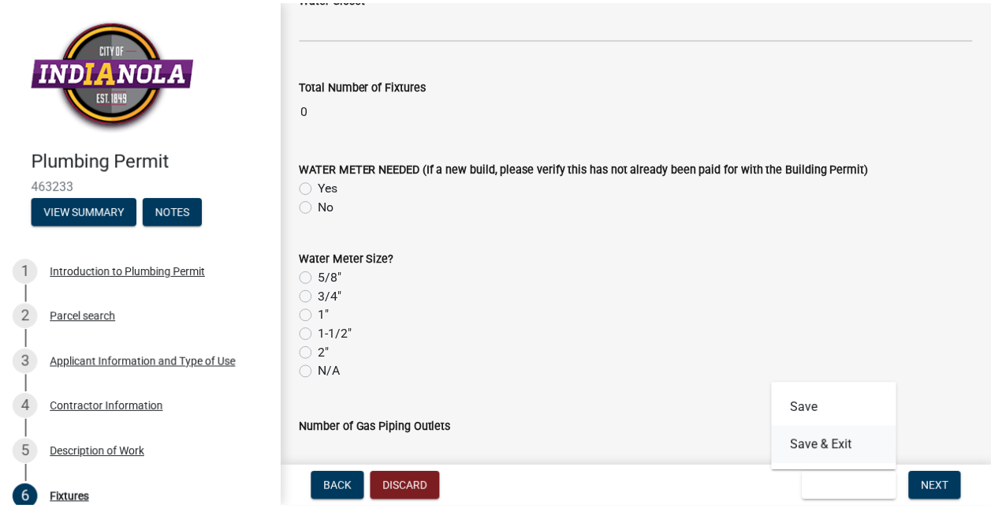
scroll to position [0, 0]
